Goal: Information Seeking & Learning: Learn about a topic

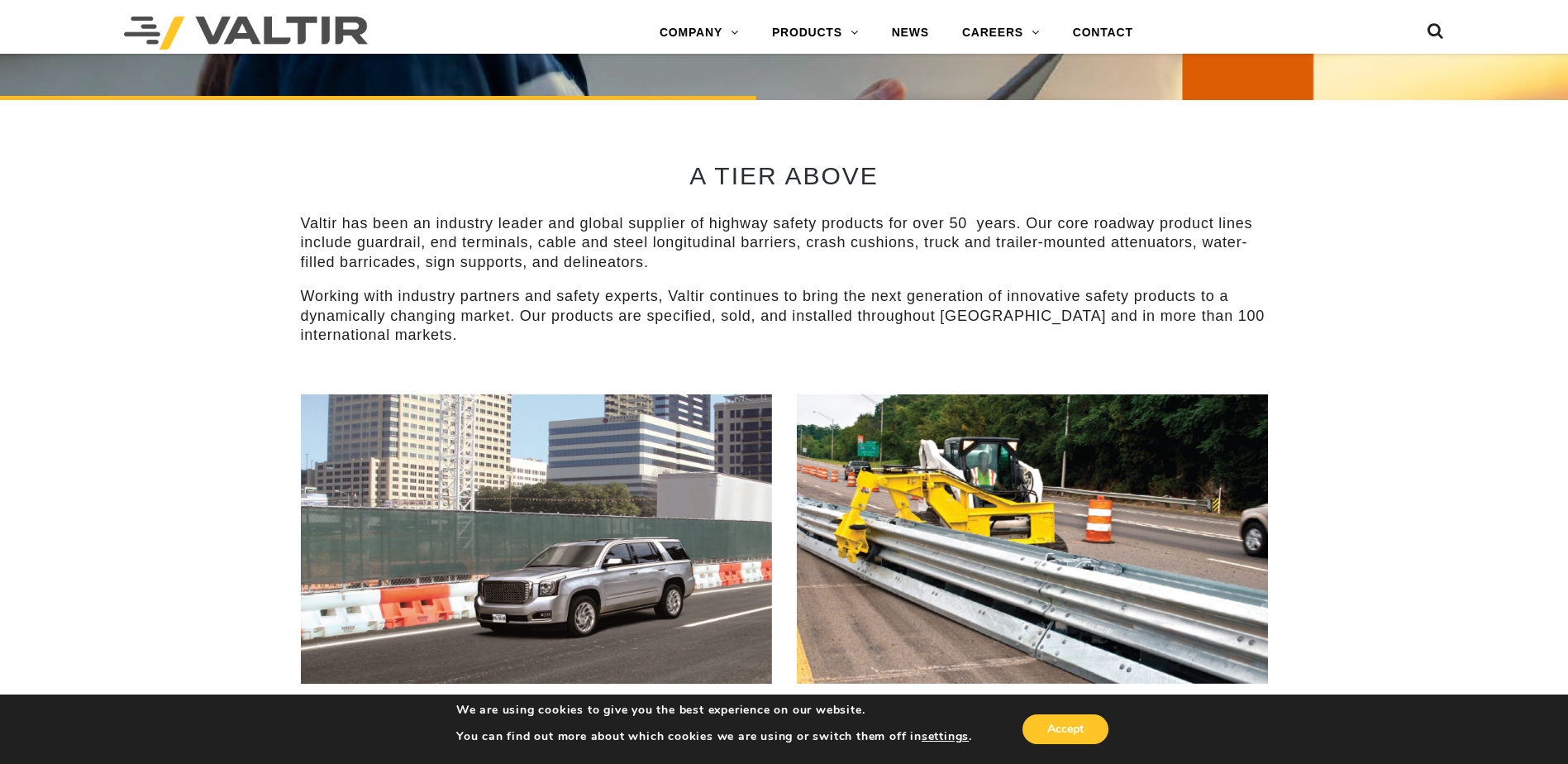
scroll to position [826, 0]
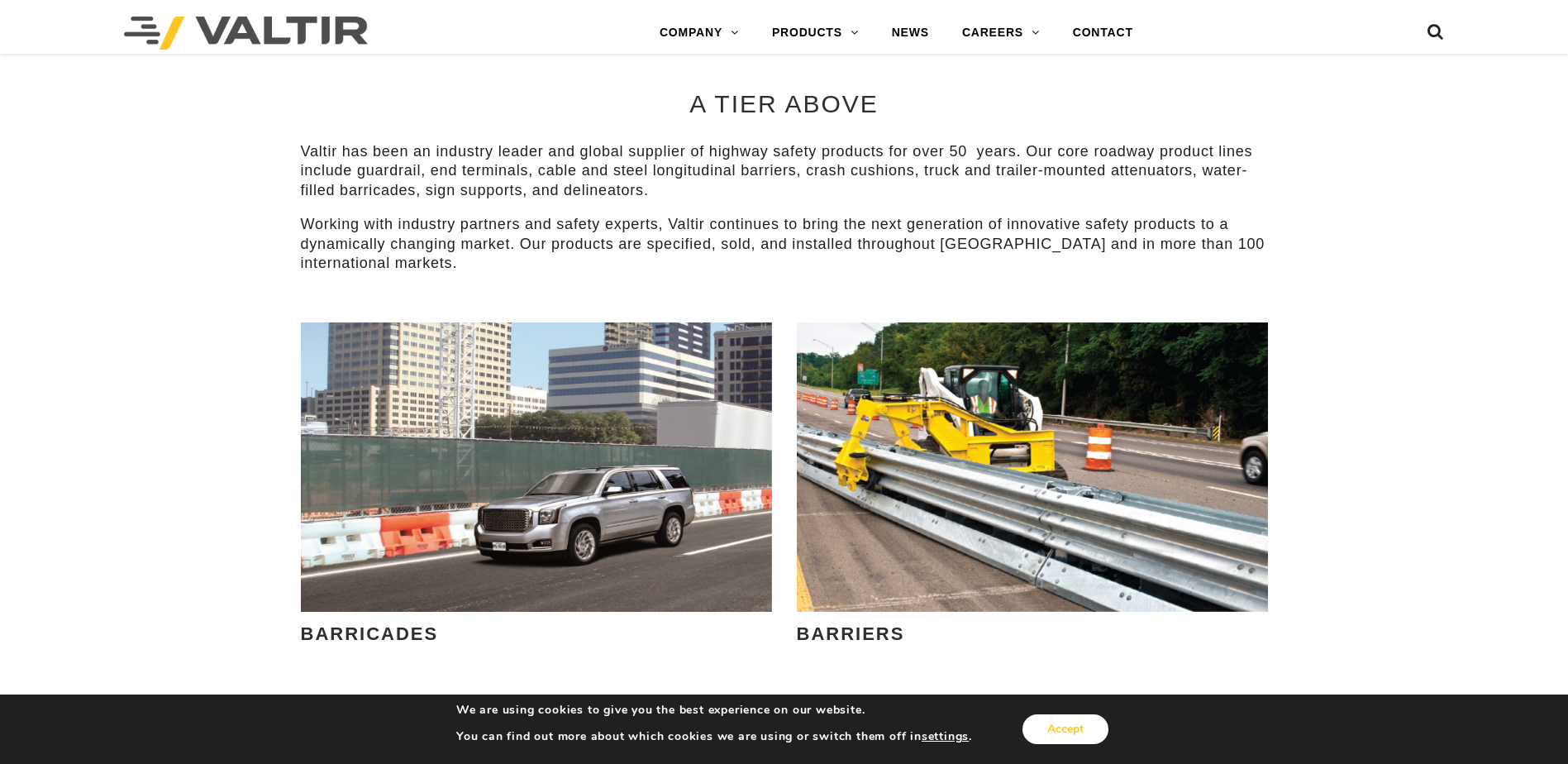
click at [1048, 728] on button "Accept" at bounding box center [1065, 728] width 86 height 30
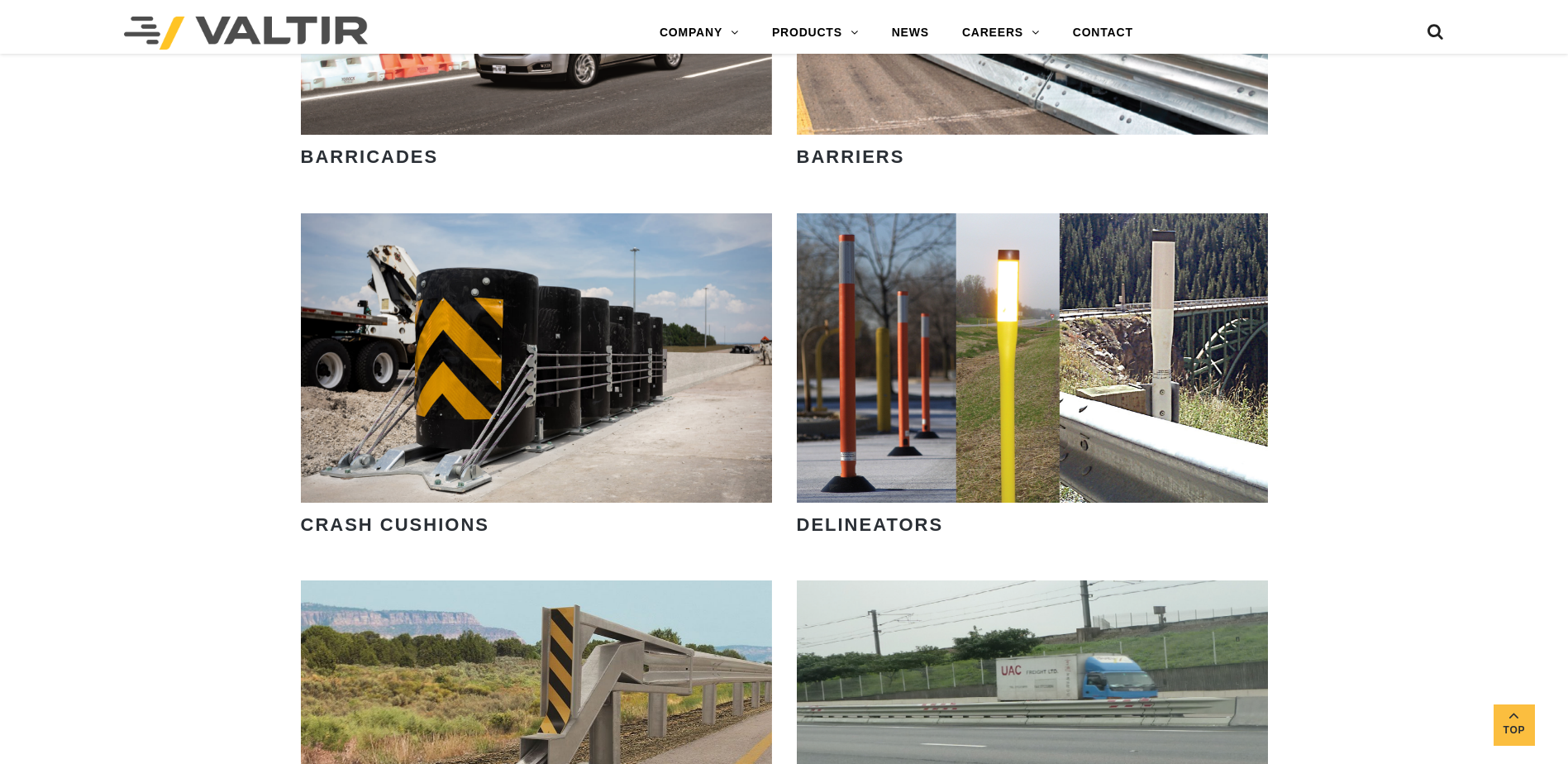
scroll to position [1157, 0]
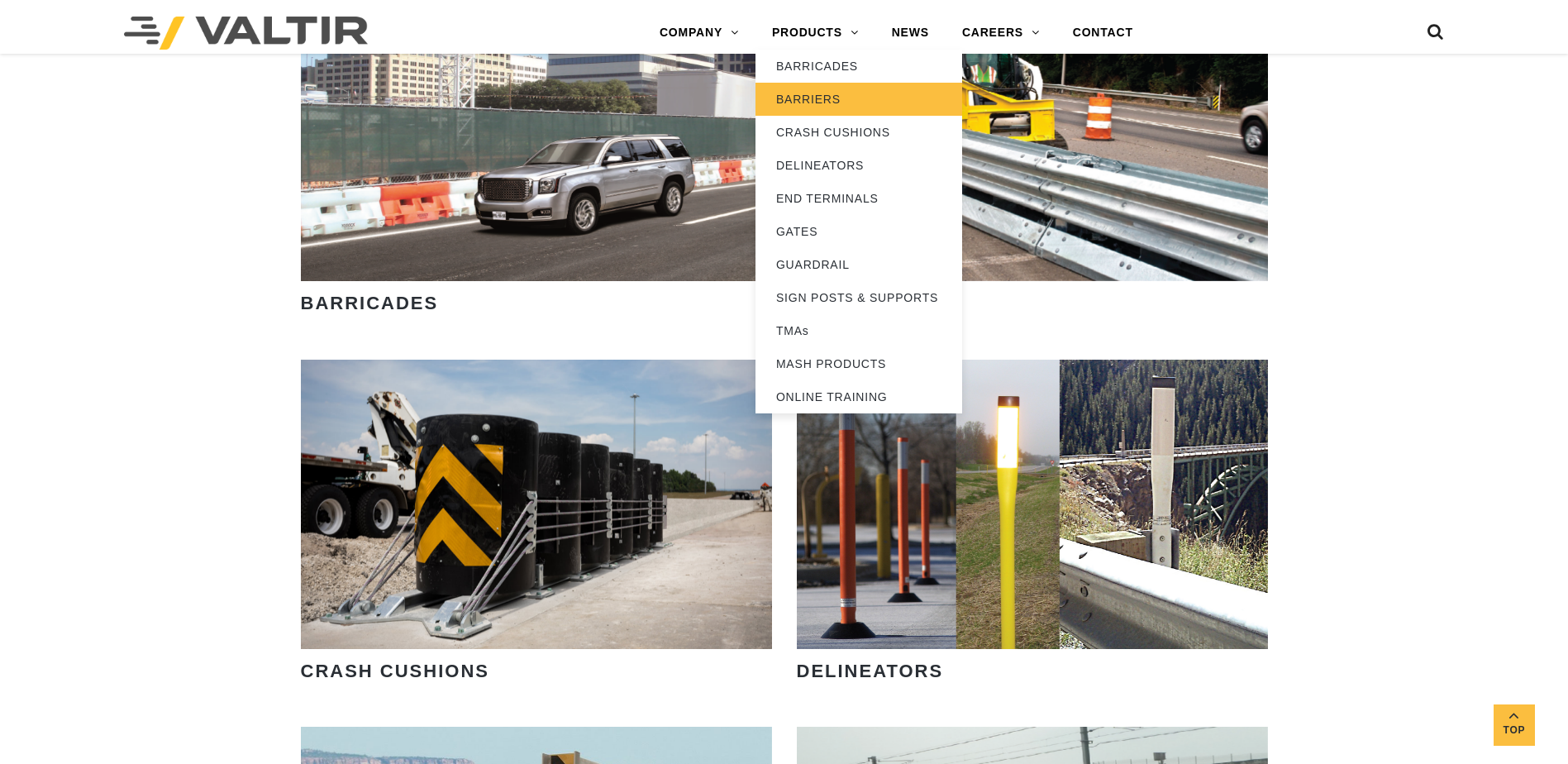
click at [810, 94] on link "BARRIERS" at bounding box center [858, 98] width 207 height 33
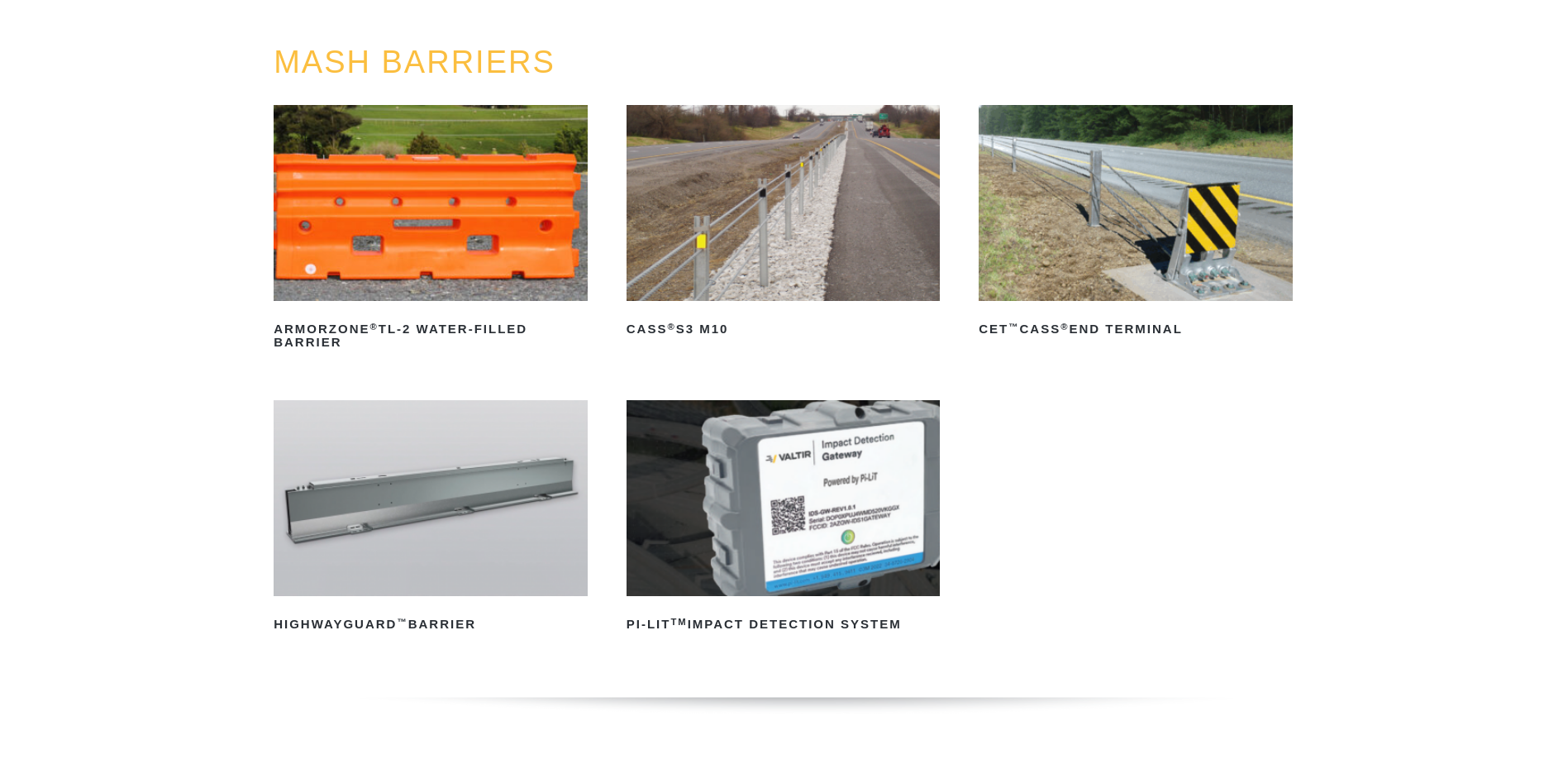
scroll to position [247, 0]
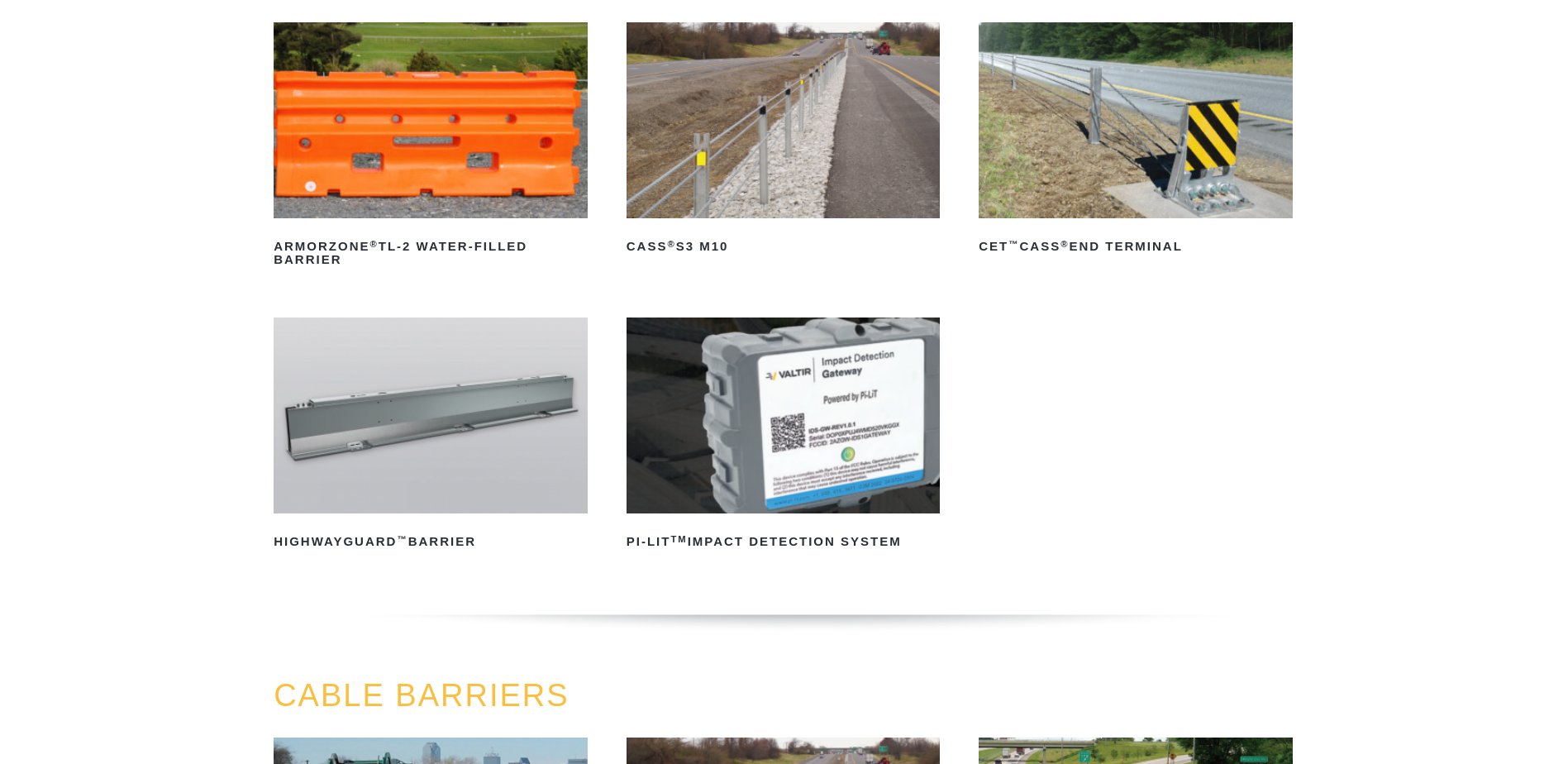
click at [399, 412] on img at bounding box center [430, 416] width 314 height 196
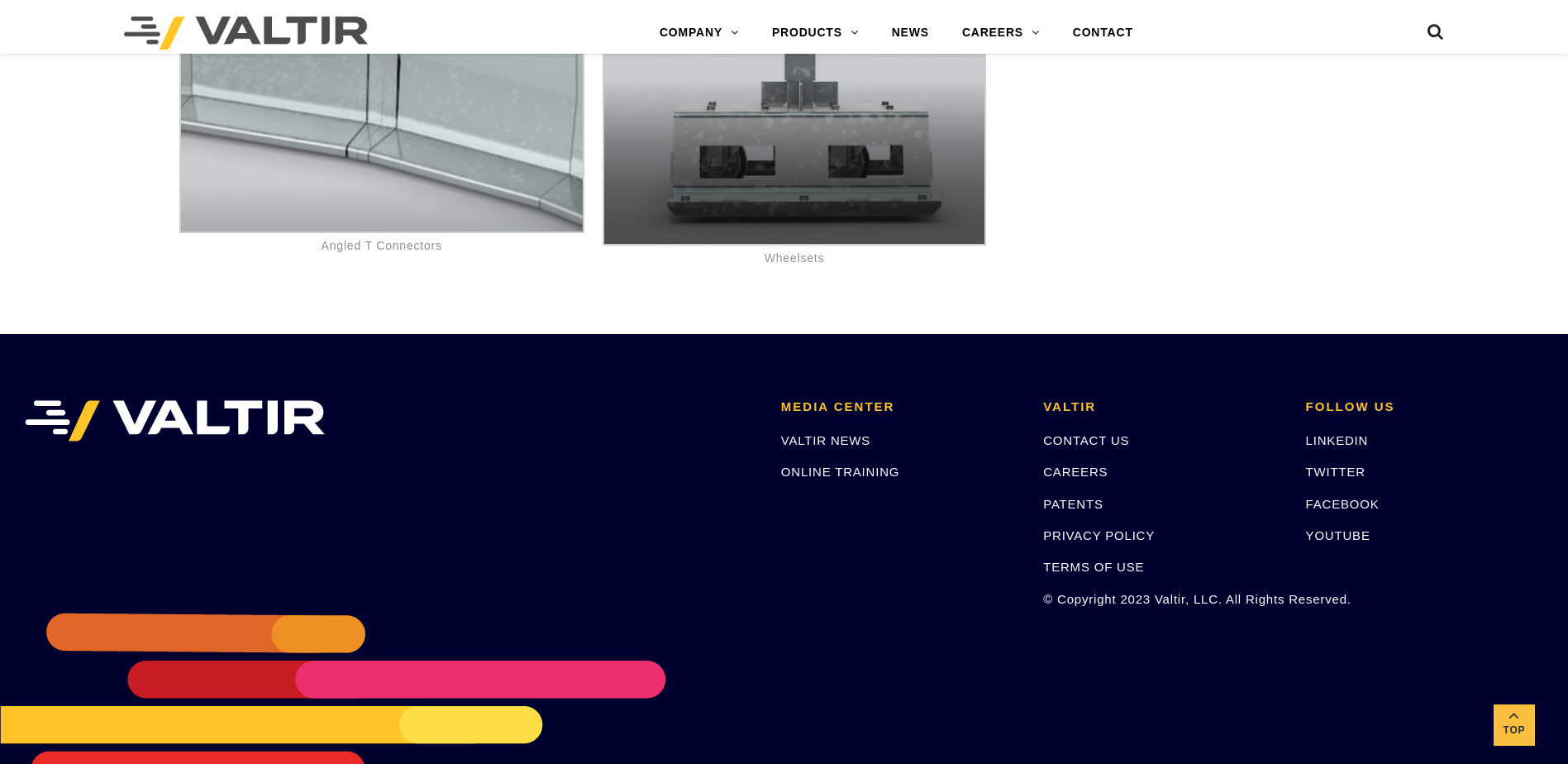
scroll to position [10133, 0]
